Goal: Task Accomplishment & Management: Manage account settings

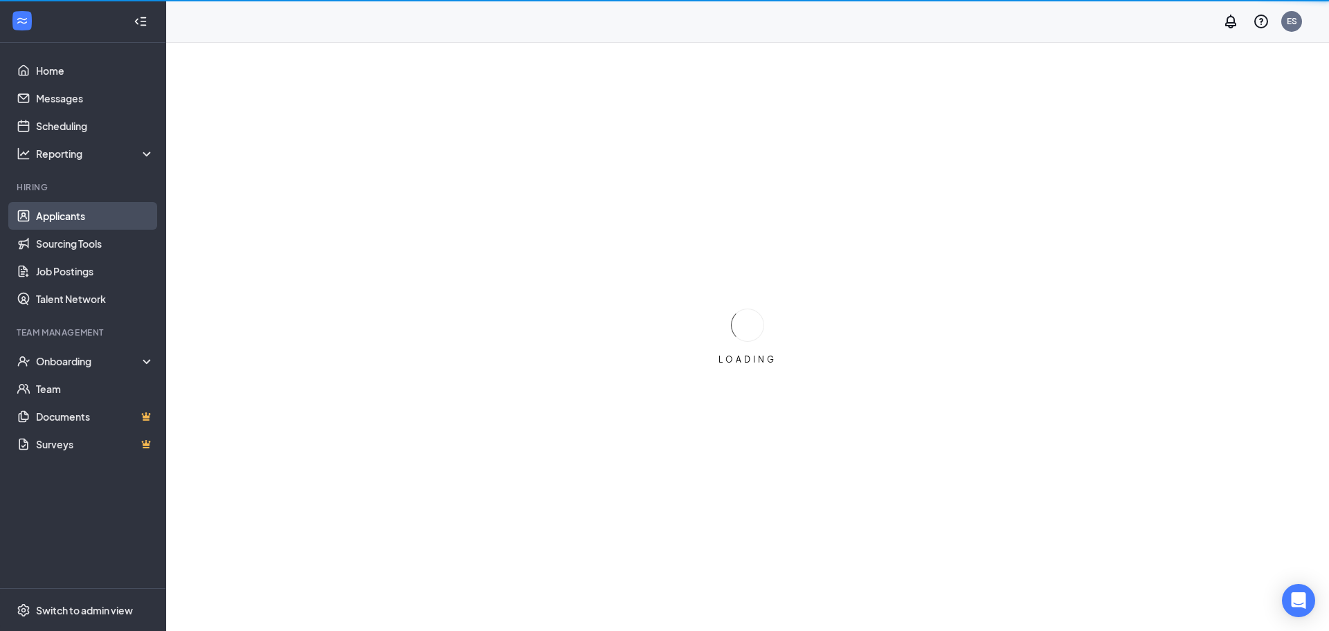
click at [72, 213] on link "Applicants" at bounding box center [95, 216] width 118 height 28
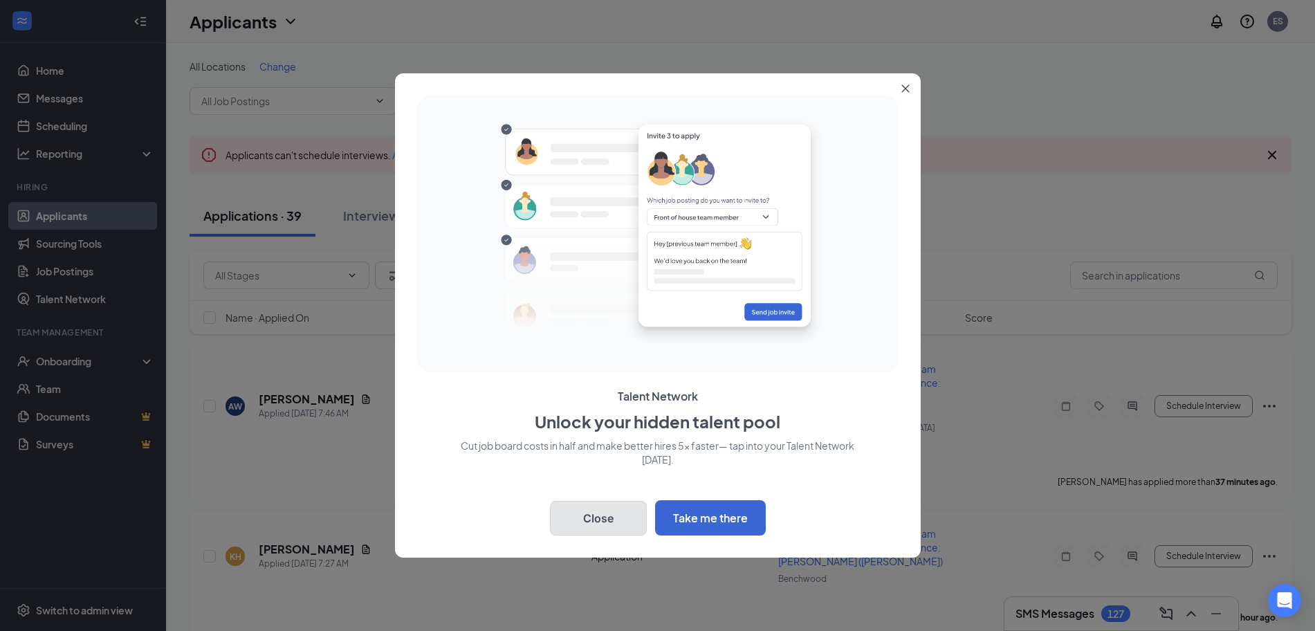
click at [609, 505] on button "Close" at bounding box center [598, 518] width 97 height 35
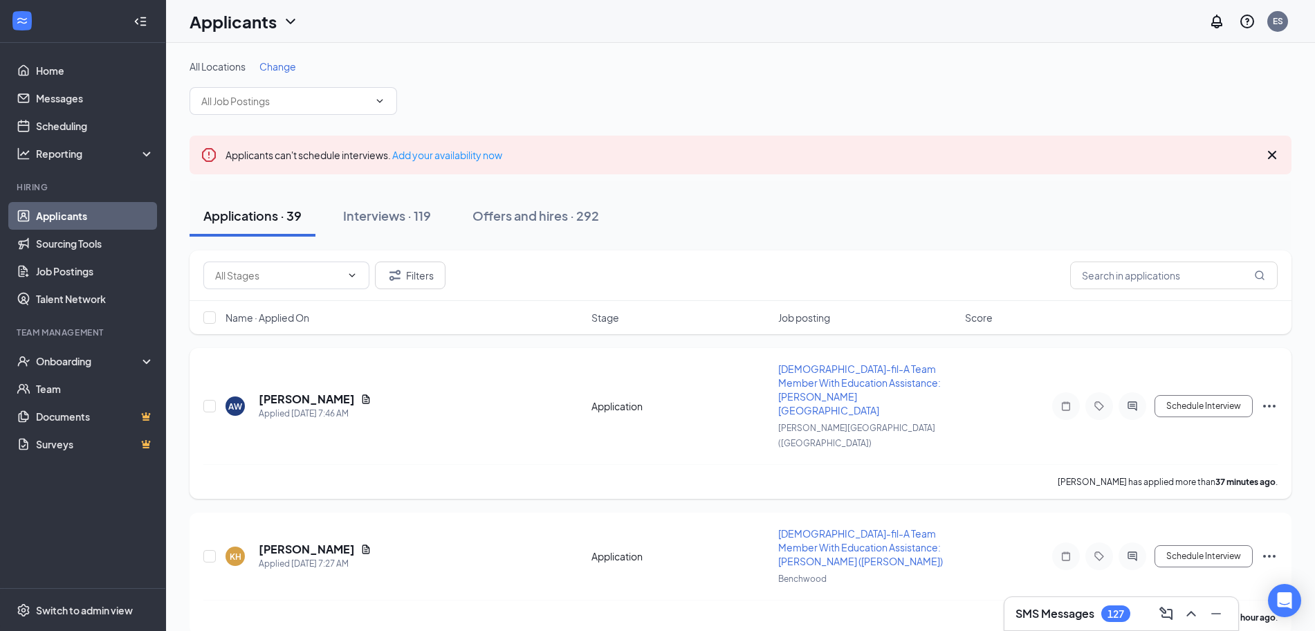
click at [841, 368] on span "[DEMOGRAPHIC_DATA]-fil-A Team Member With Education Assistance: [PERSON_NAME][G…" at bounding box center [859, 390] width 163 height 54
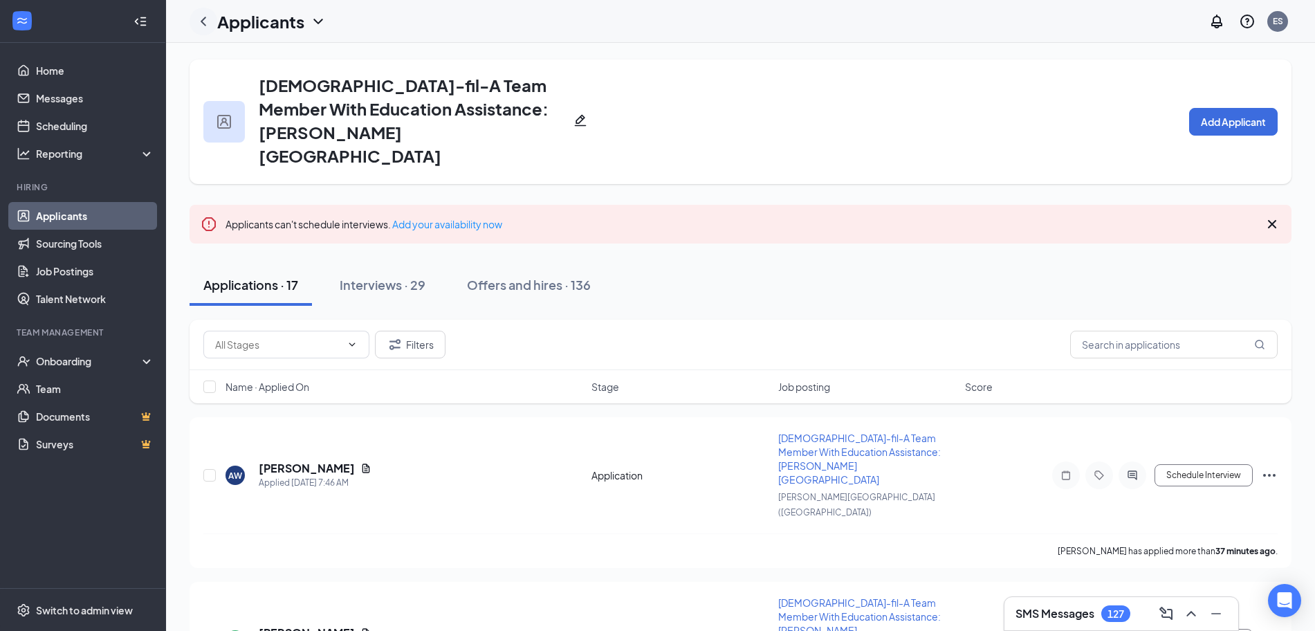
click at [203, 23] on icon "ChevronLeft" at bounding box center [204, 21] width 6 height 9
